Goal: Task Accomplishment & Management: Complete application form

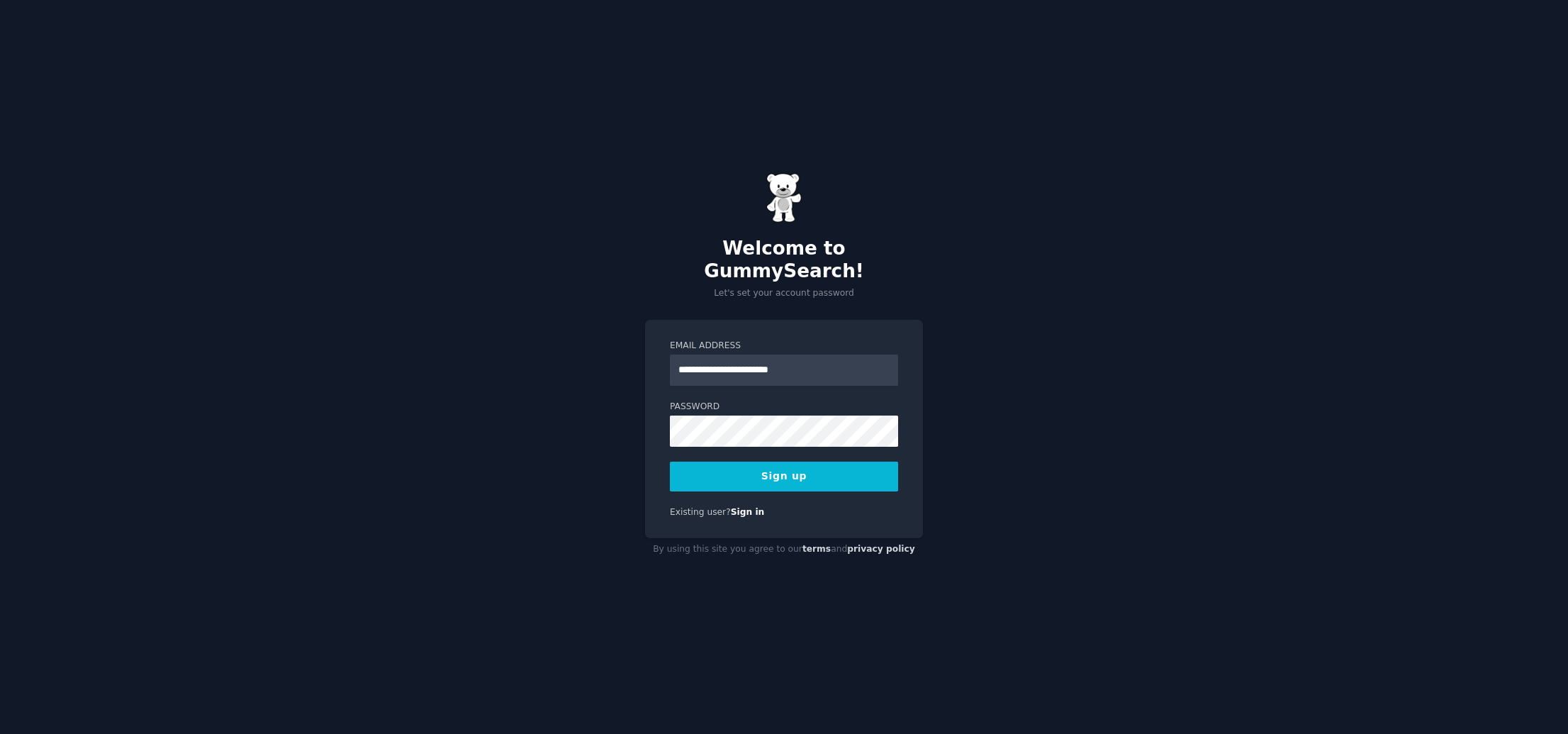
type input "**********"
click at [846, 465] on button "Sign up" at bounding box center [784, 476] width 229 height 30
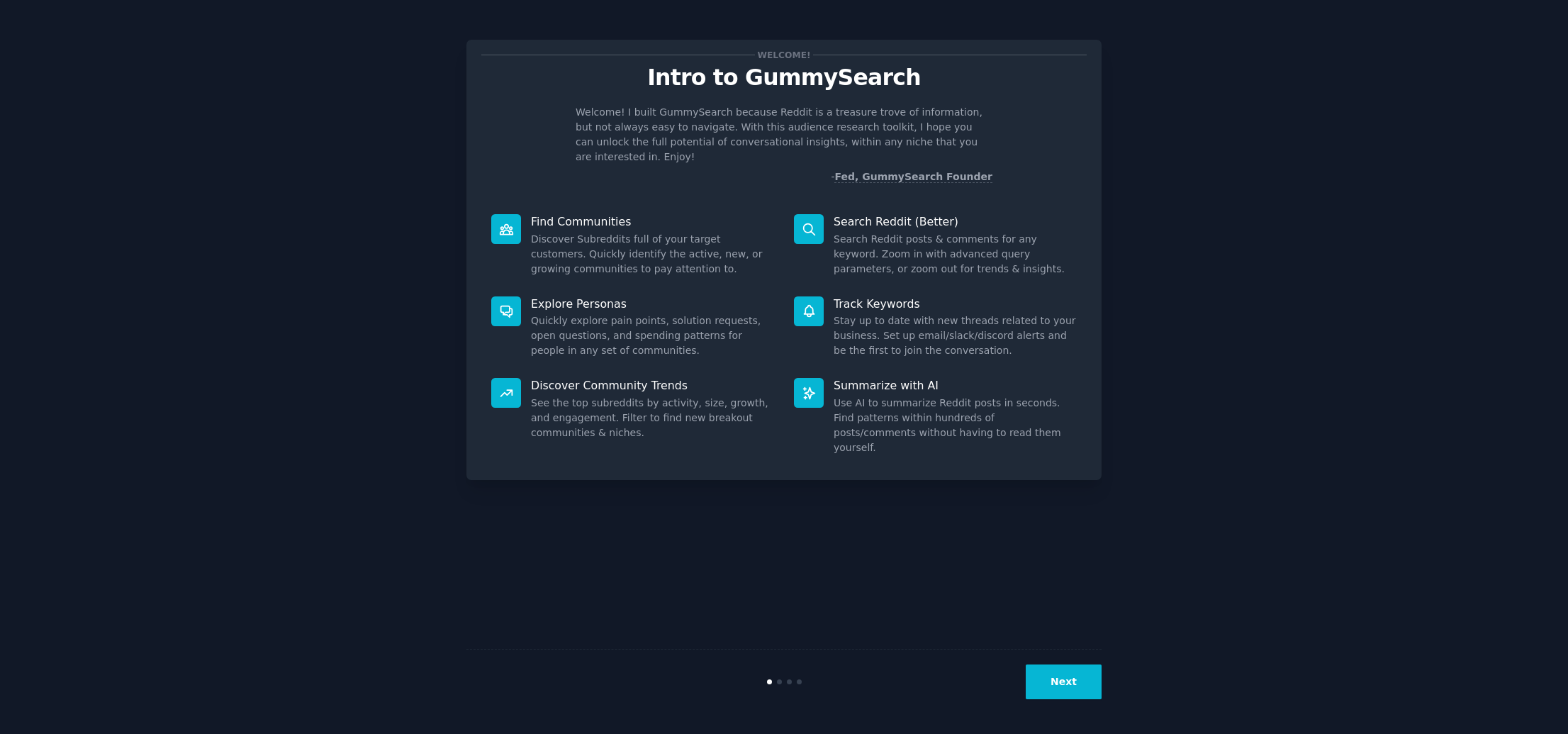
click at [1066, 677] on button "Next" at bounding box center [1063, 681] width 76 height 35
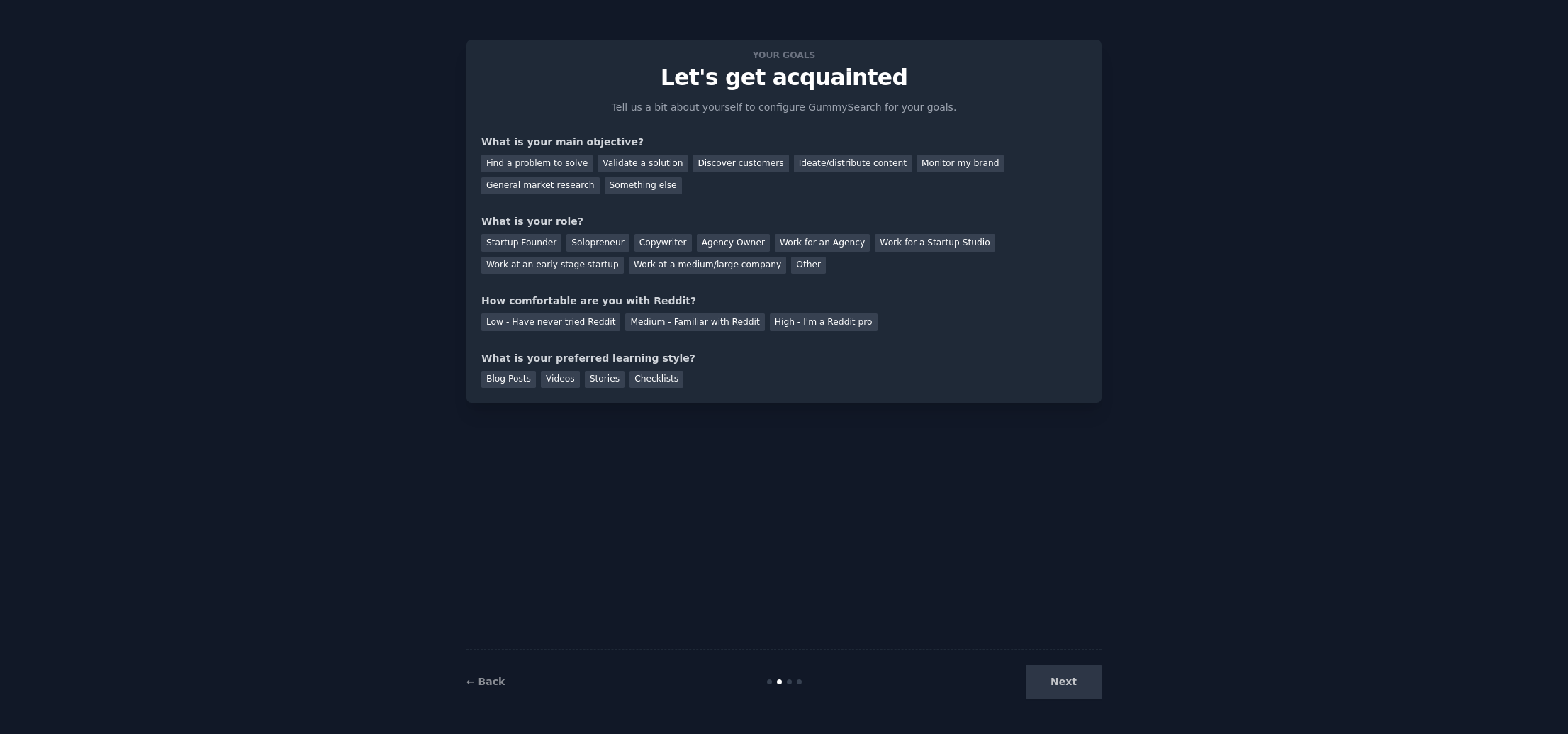
click at [1377, 374] on div "Your goals Let's get acquainted Tell us a bit about yourself to configure Gummy…" at bounding box center [784, 367] width 1528 height 694
click at [579, 169] on div "Find a problem to solve" at bounding box center [537, 163] width 111 height 17
click at [693, 160] on div "Discover customers" at bounding box center [741, 163] width 96 height 17
click at [533, 160] on div "Find a problem to solve" at bounding box center [537, 163] width 111 height 17
click at [791, 268] on div "Other" at bounding box center [808, 265] width 35 height 17
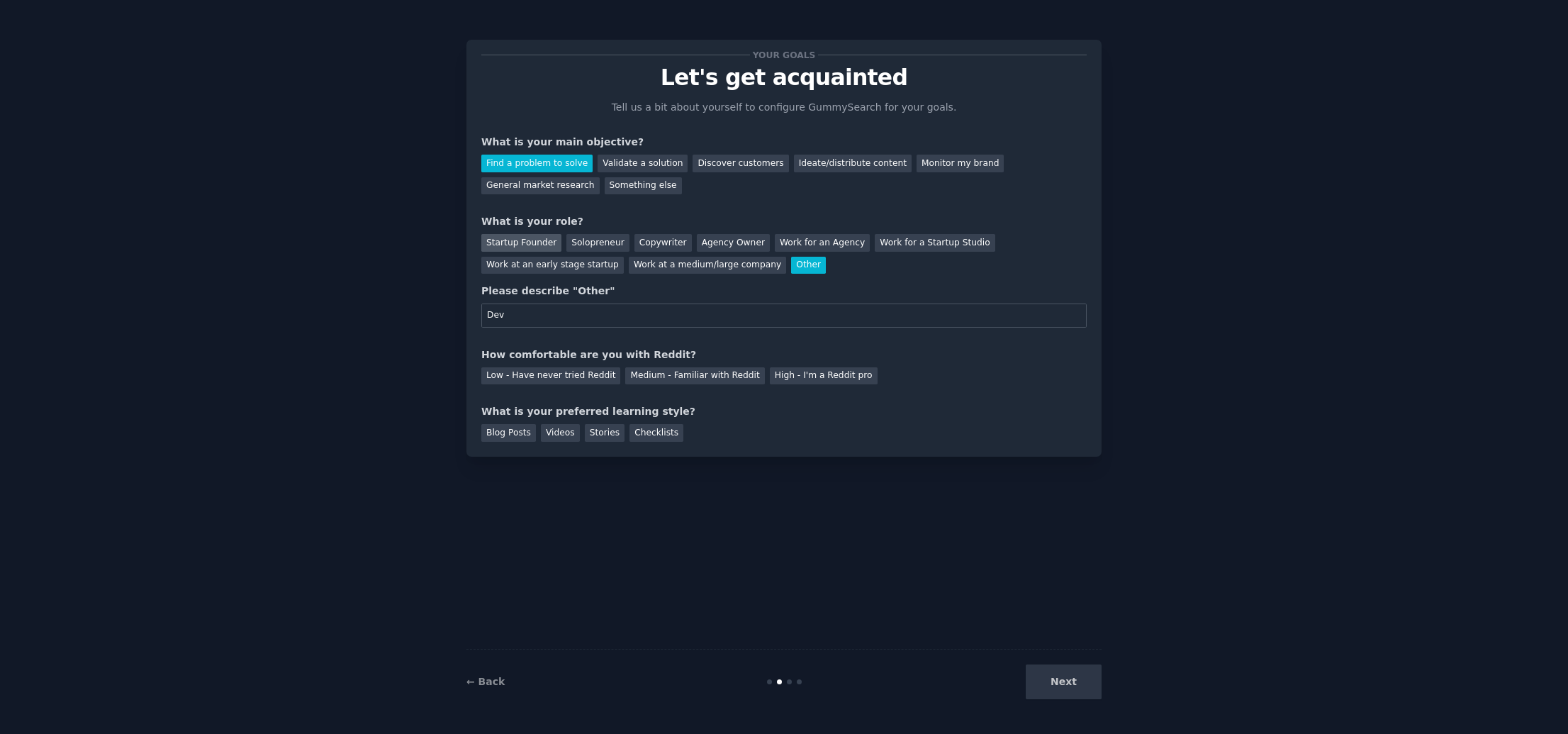
type input "Dev"
click at [548, 241] on div "Startup Founder" at bounding box center [521, 242] width 80 height 17
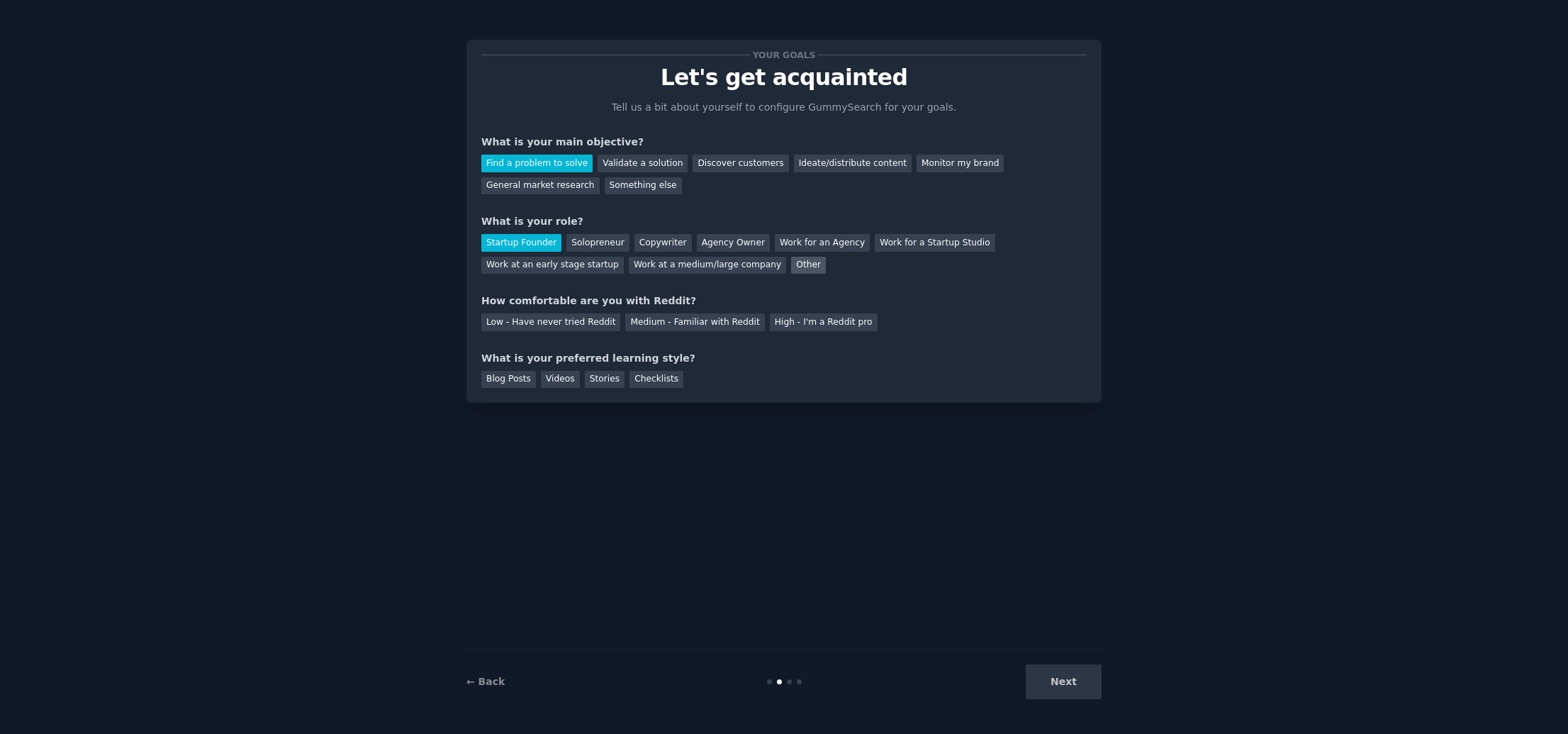
click at [791, 266] on div "Other" at bounding box center [808, 265] width 35 height 17
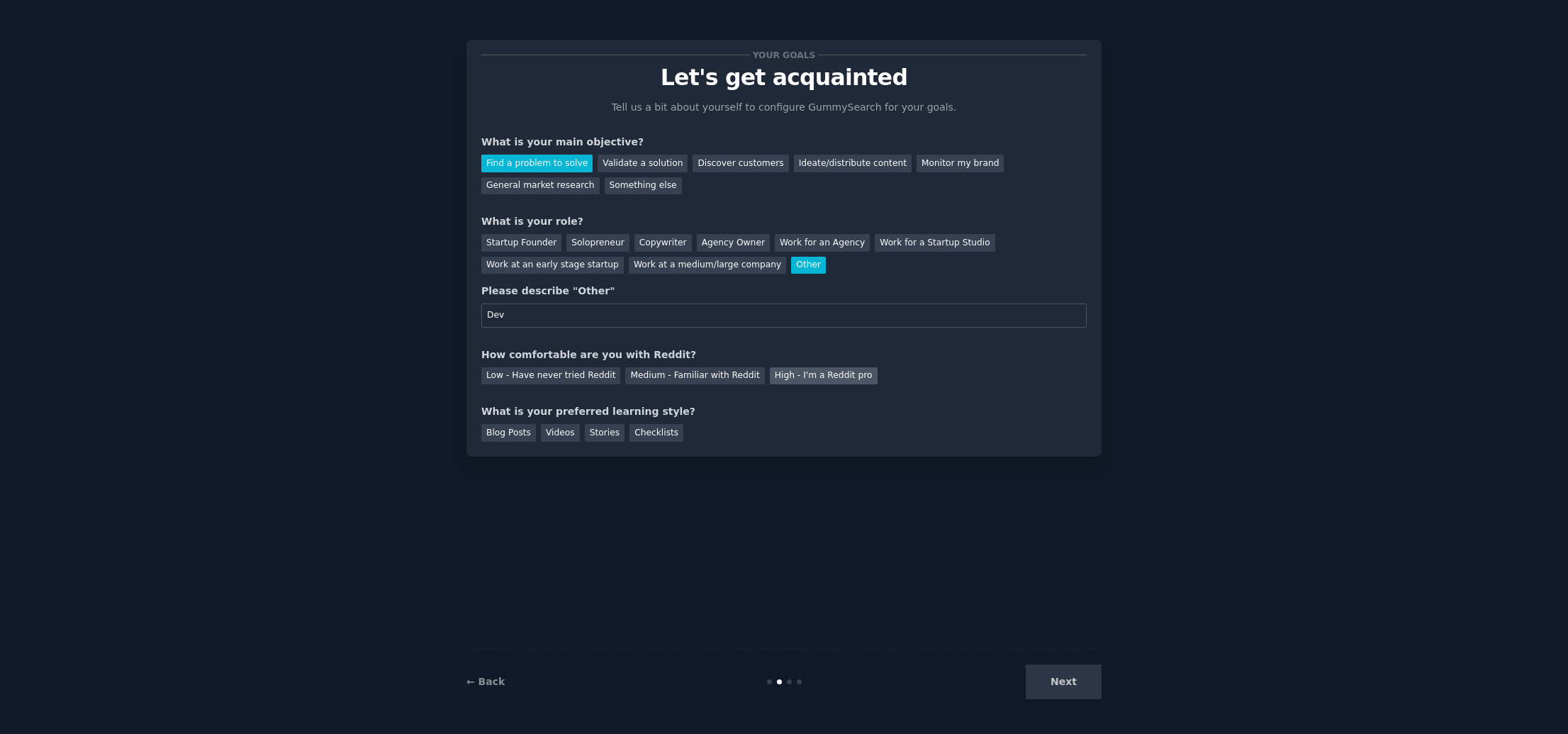
click at [776, 377] on div "High - I'm a Reddit pro" at bounding box center [823, 376] width 108 height 17
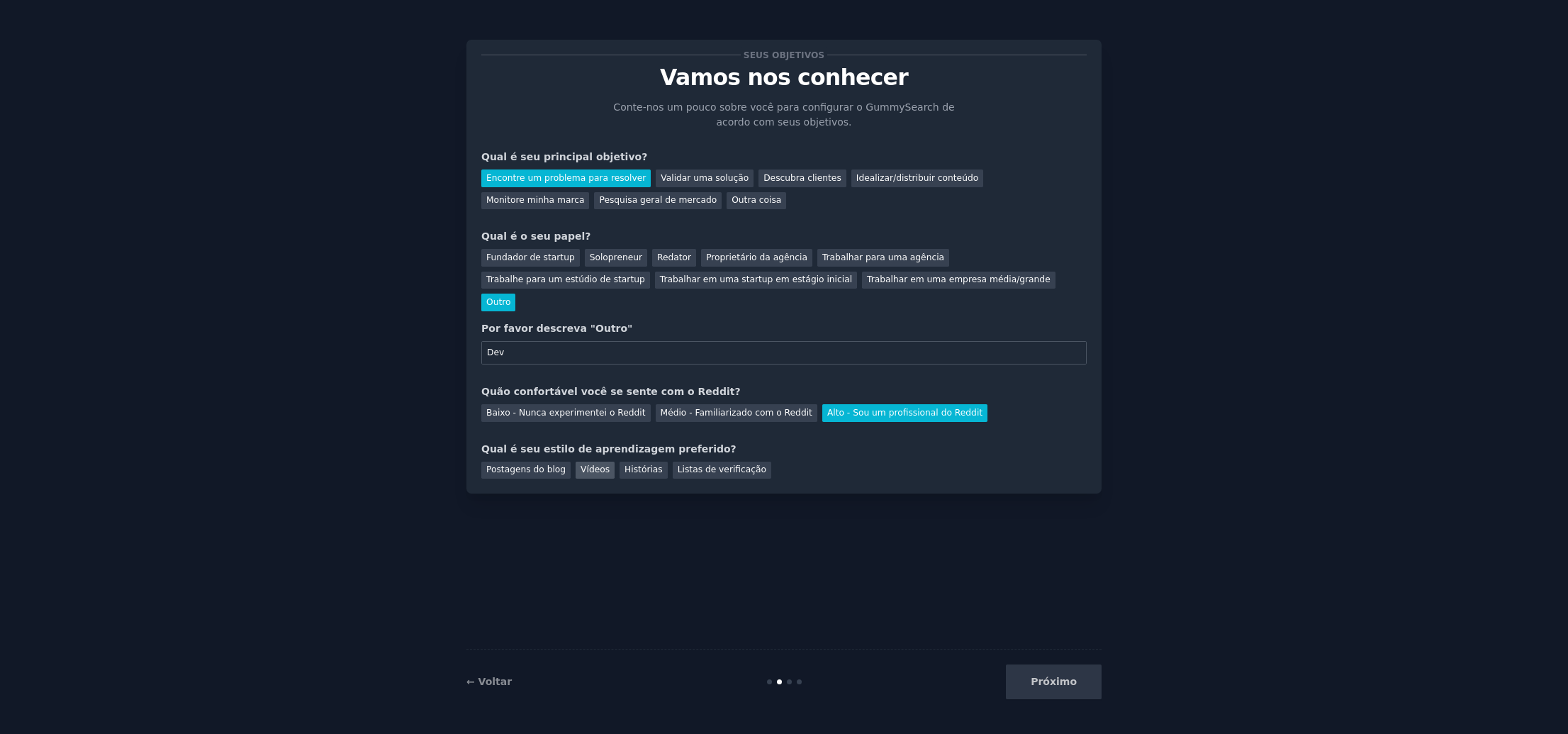
click at [588, 461] on div "Vídeos" at bounding box center [595, 470] width 39 height 17
click at [1055, 680] on font "Próximo" at bounding box center [1054, 681] width 46 height 12
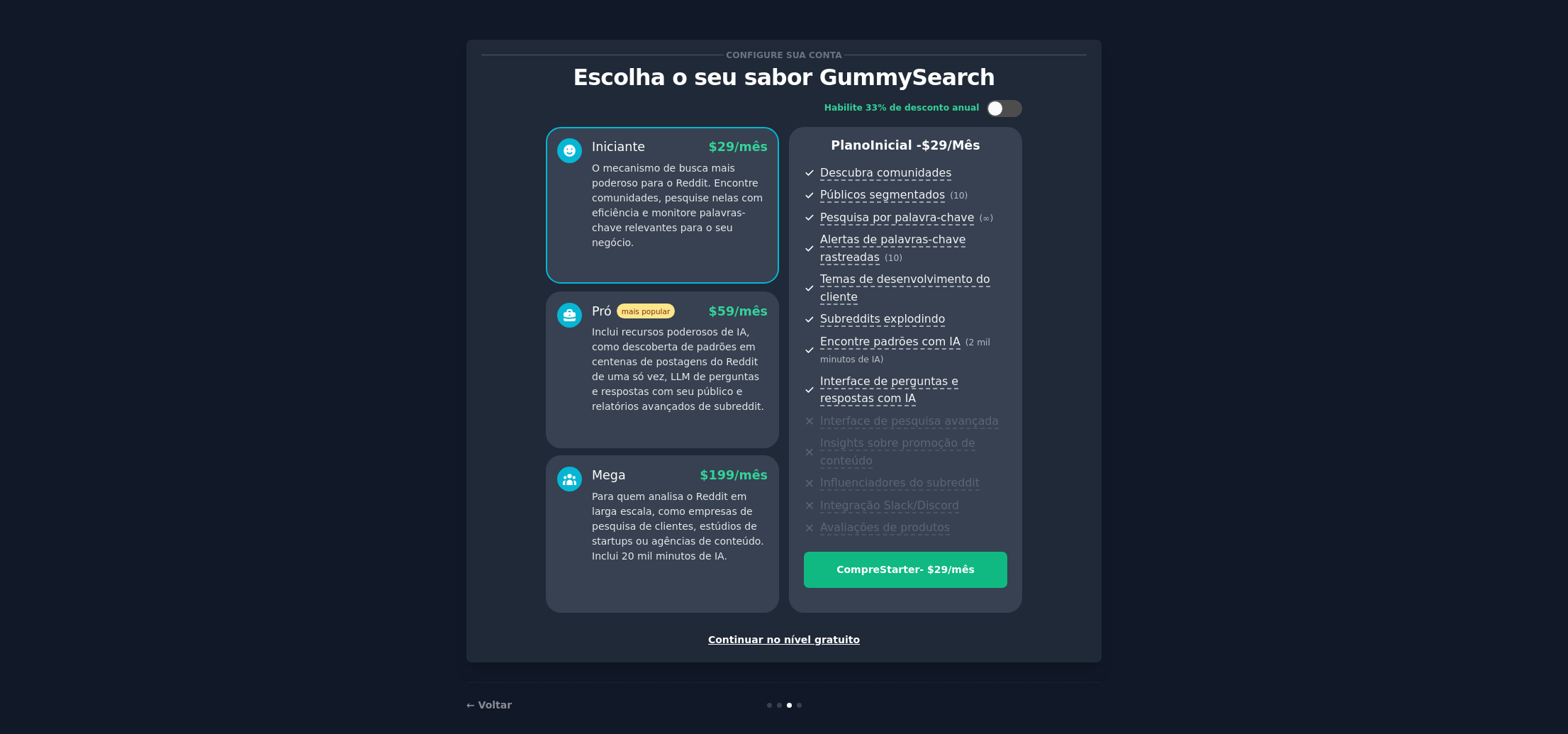
click at [779, 635] on font "Continuar no nível gratuito" at bounding box center [784, 640] width 152 height 12
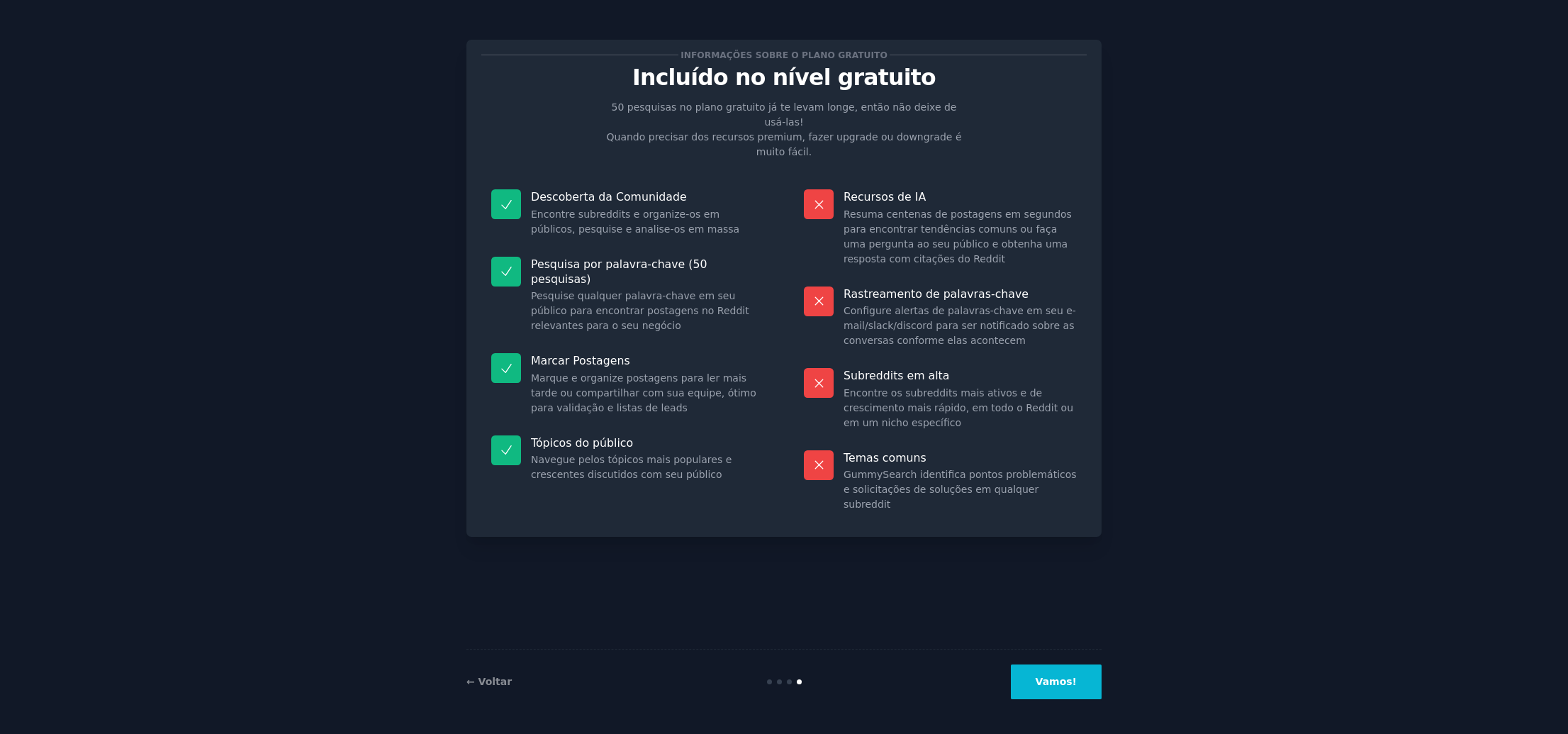
click at [1031, 672] on button "Vamos!" at bounding box center [1056, 681] width 90 height 35
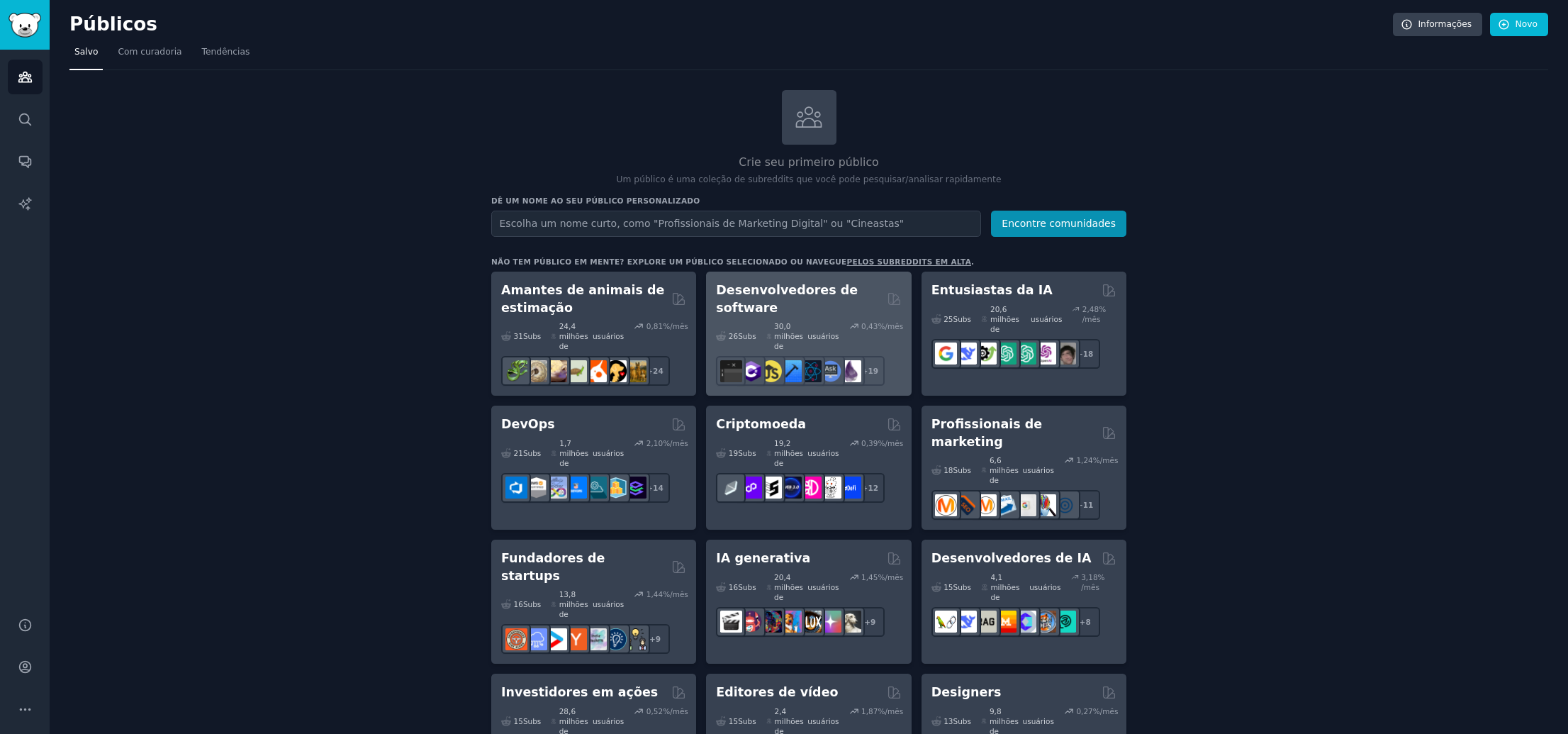
click at [839, 312] on h2 "Desenvolvedores de software" at bounding box center [798, 299] width 165 height 35
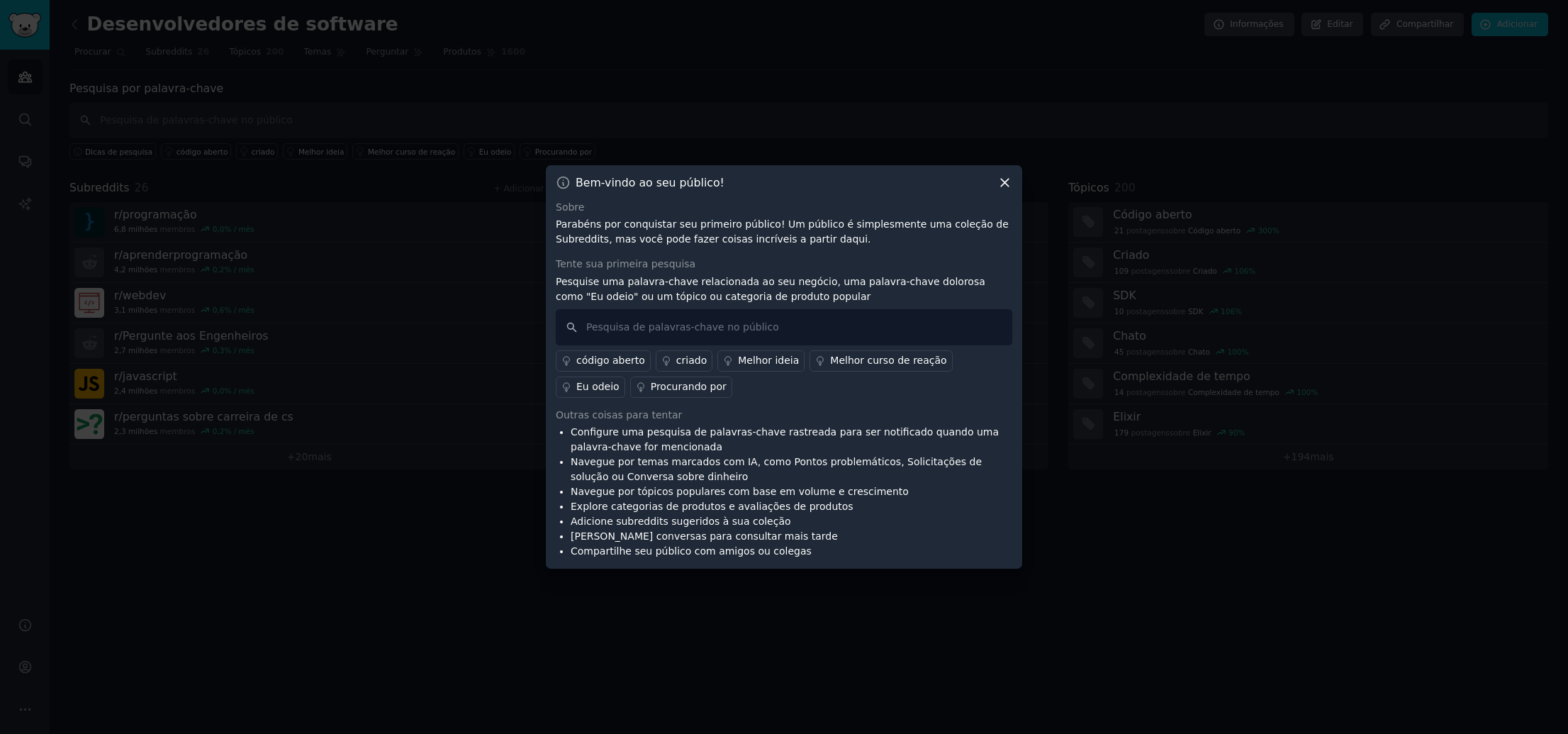
click at [1001, 182] on icon at bounding box center [1004, 182] width 14 height 14
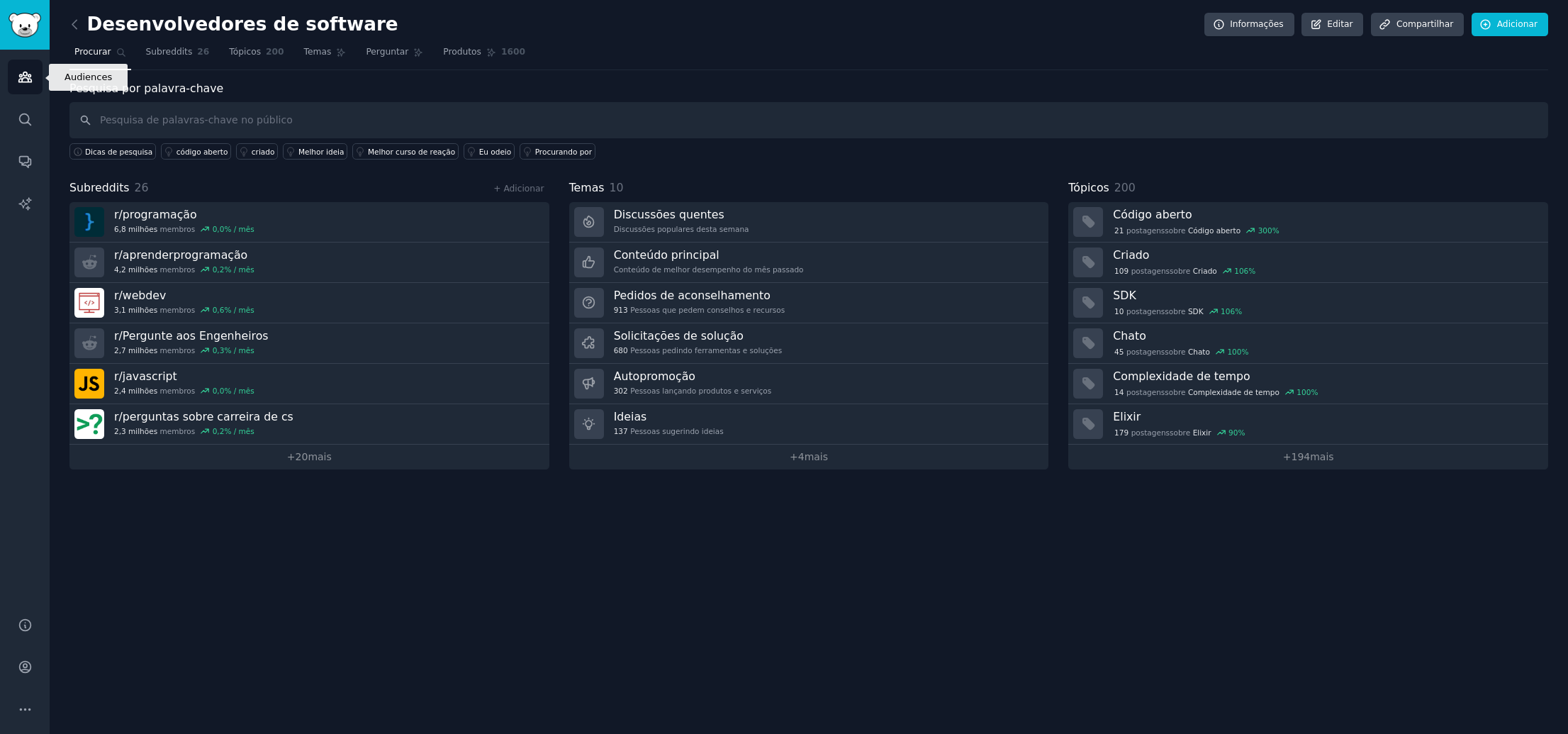
click at [23, 73] on icon "Barra lateral" at bounding box center [24, 77] width 12 height 10
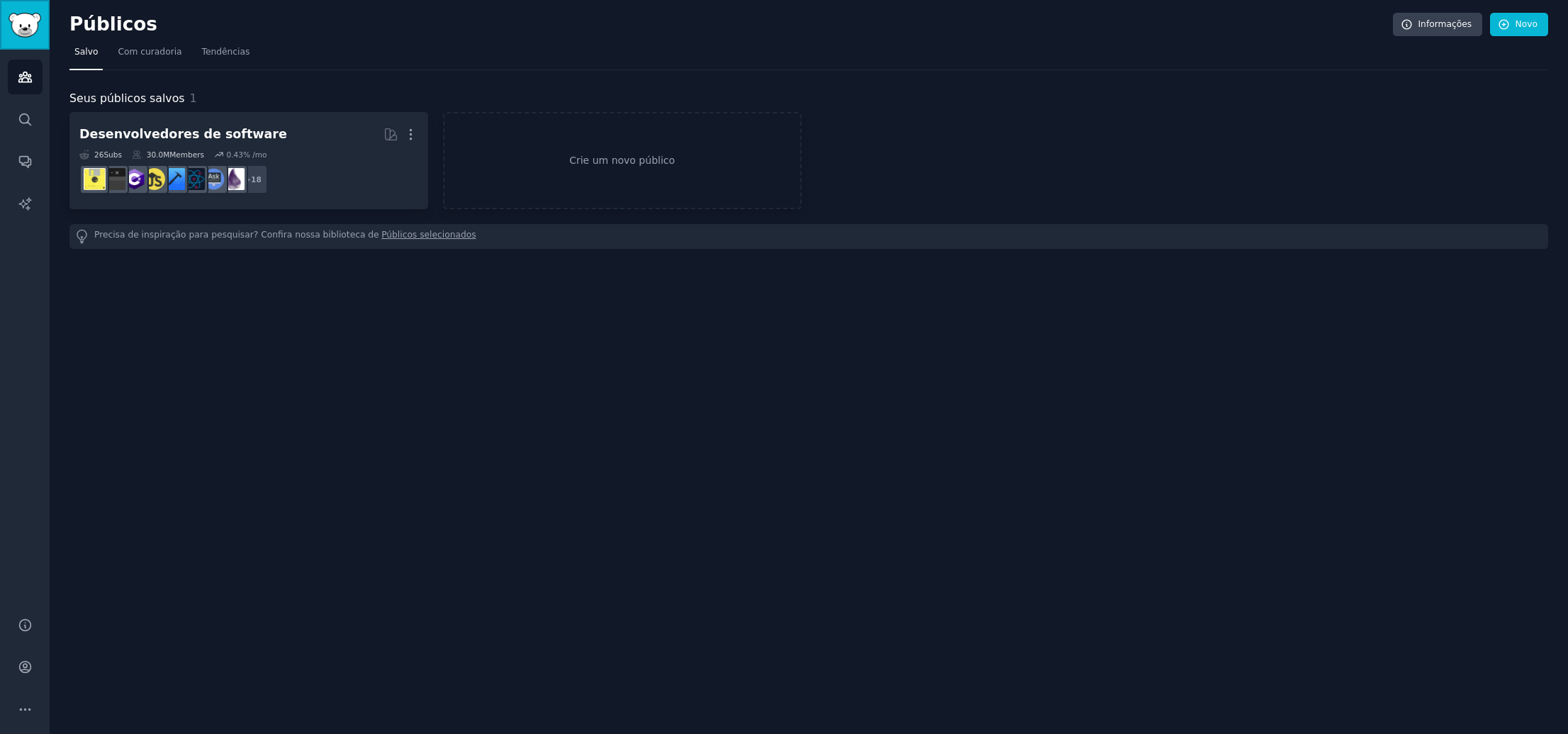
click at [26, 20] on img "Barra lateral" at bounding box center [25, 25] width 33 height 25
click at [450, 404] on div "Audiences Info New Saved Curated Trending Your Saved Audiences 1 Software Devel…" at bounding box center [809, 367] width 1518 height 734
click at [26, 136] on div "Audiences Search Conversations AI Reports" at bounding box center [25, 325] width 50 height 550
click at [24, 161] on icon "Sidebar" at bounding box center [25, 162] width 12 height 12
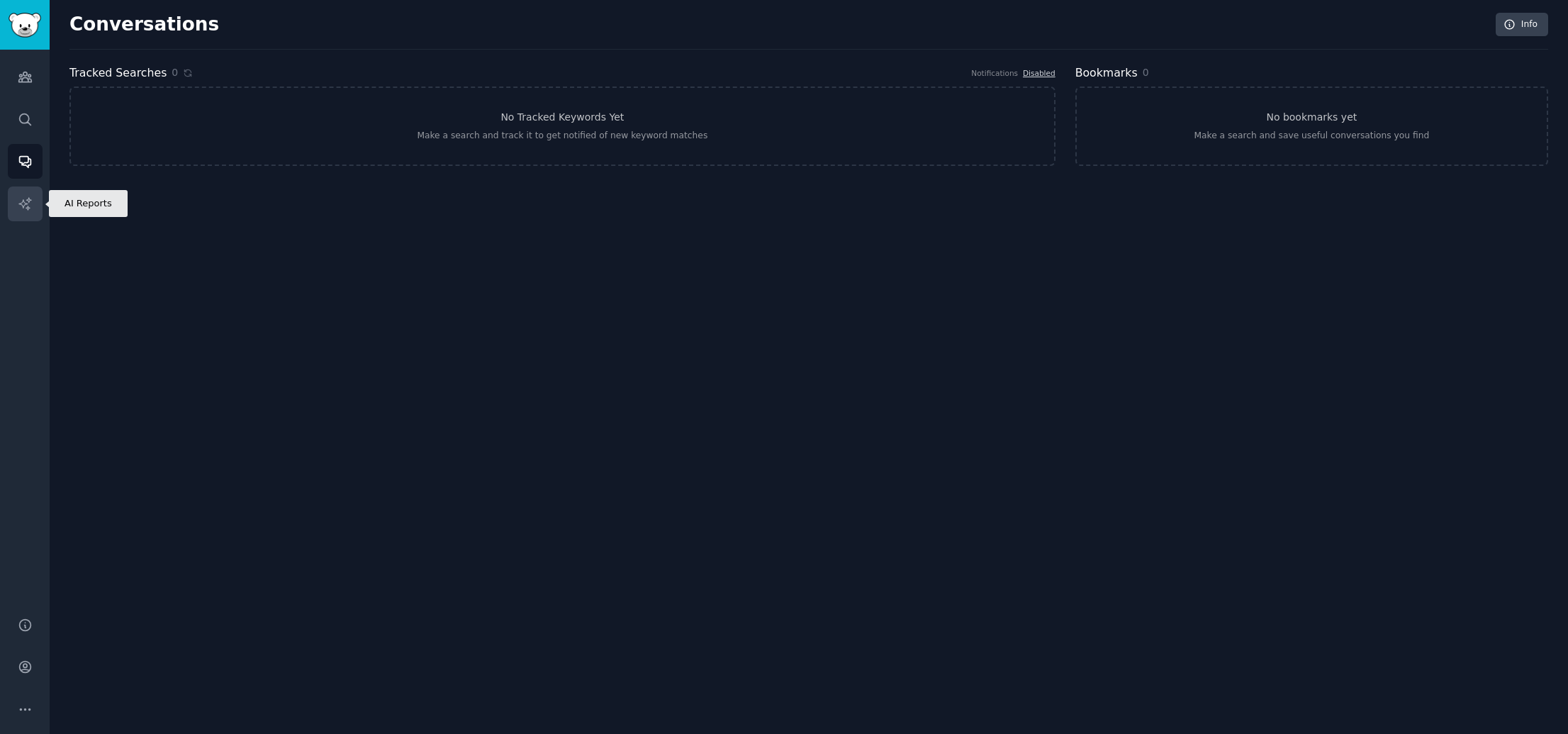
click at [23, 214] on link "AI Reports" at bounding box center [25, 204] width 35 height 35
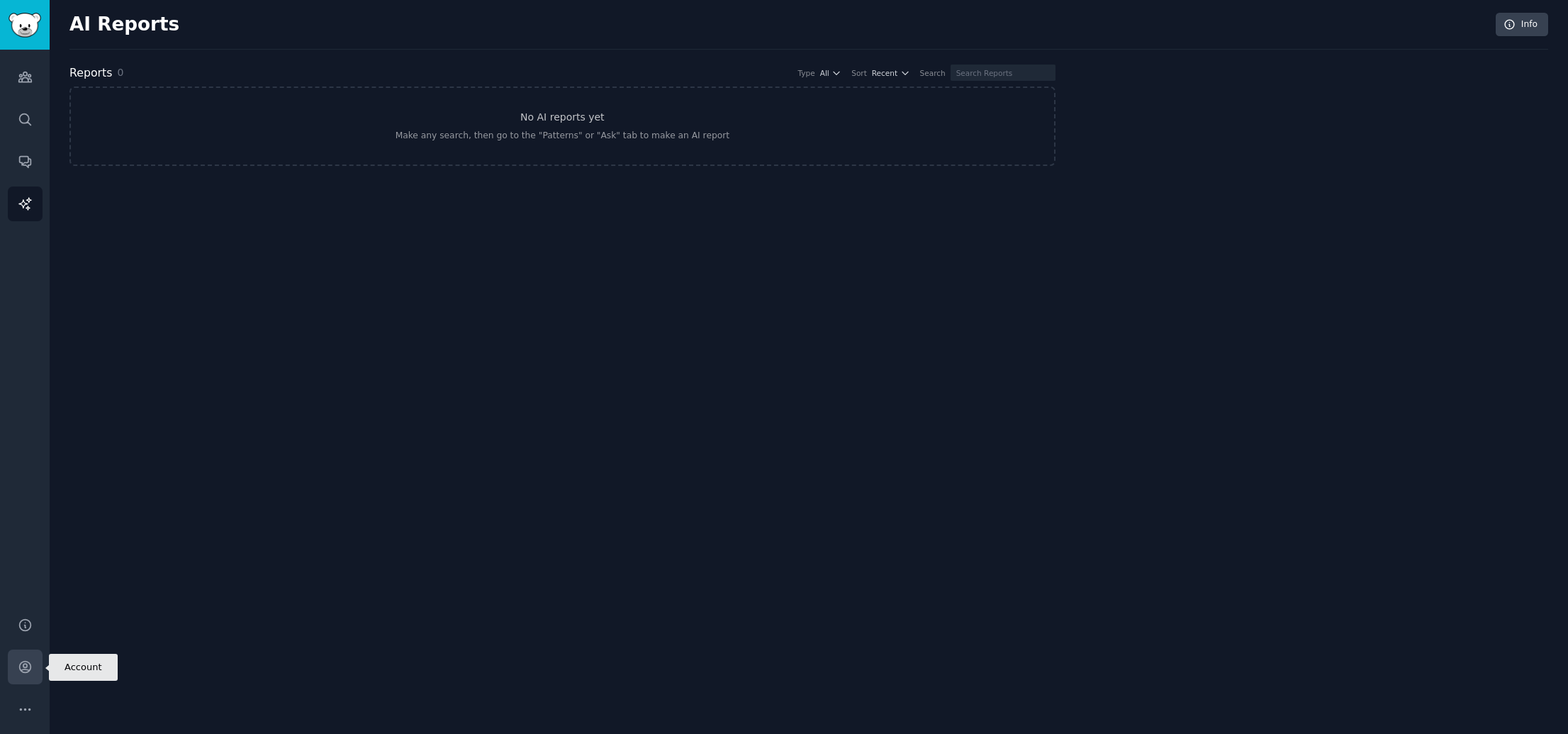
click at [17, 669] on icon "Sidebar" at bounding box center [24, 666] width 14 height 14
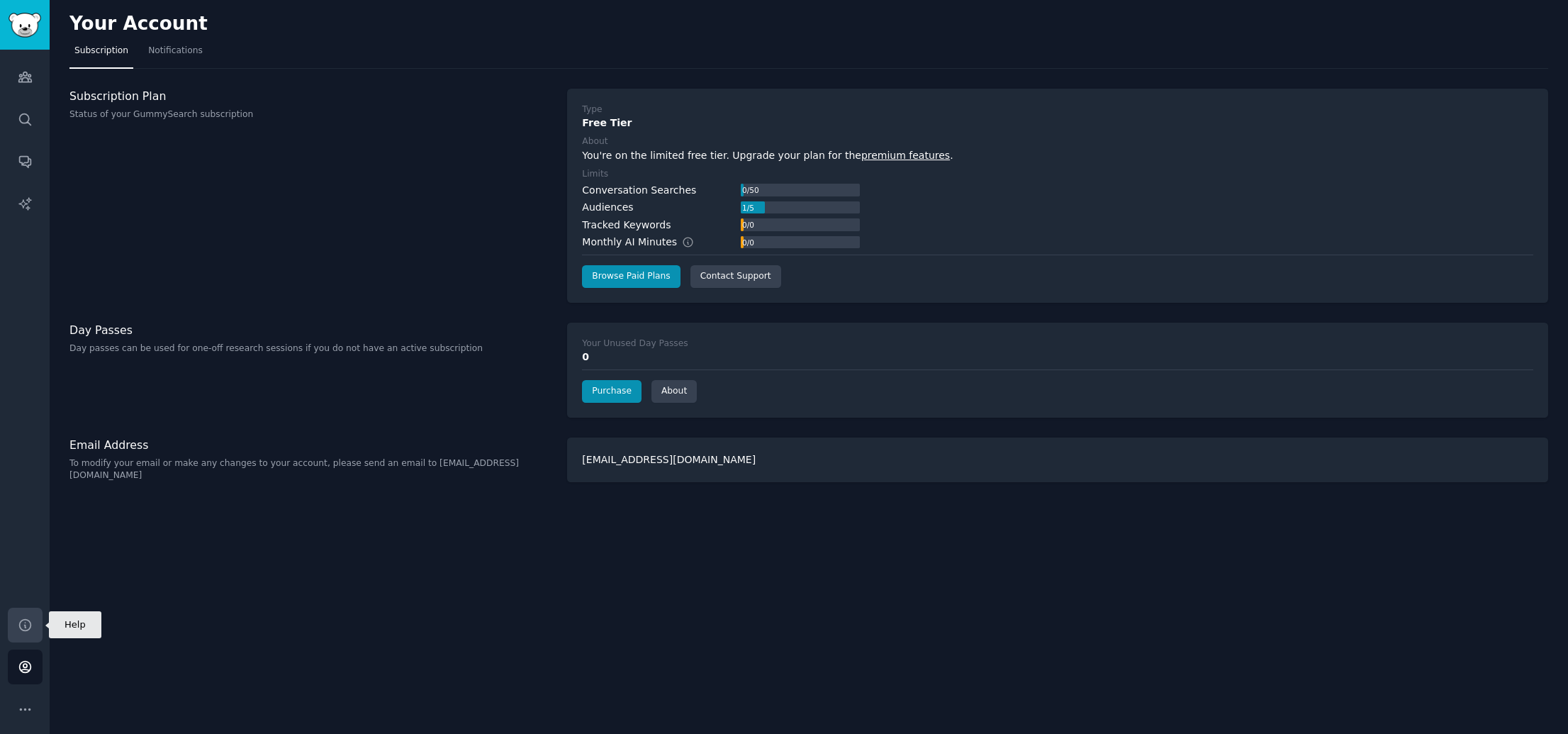
click at [26, 623] on icon "Sidebar" at bounding box center [24, 624] width 14 height 14
